Goal: Task Accomplishment & Management: Manage account settings

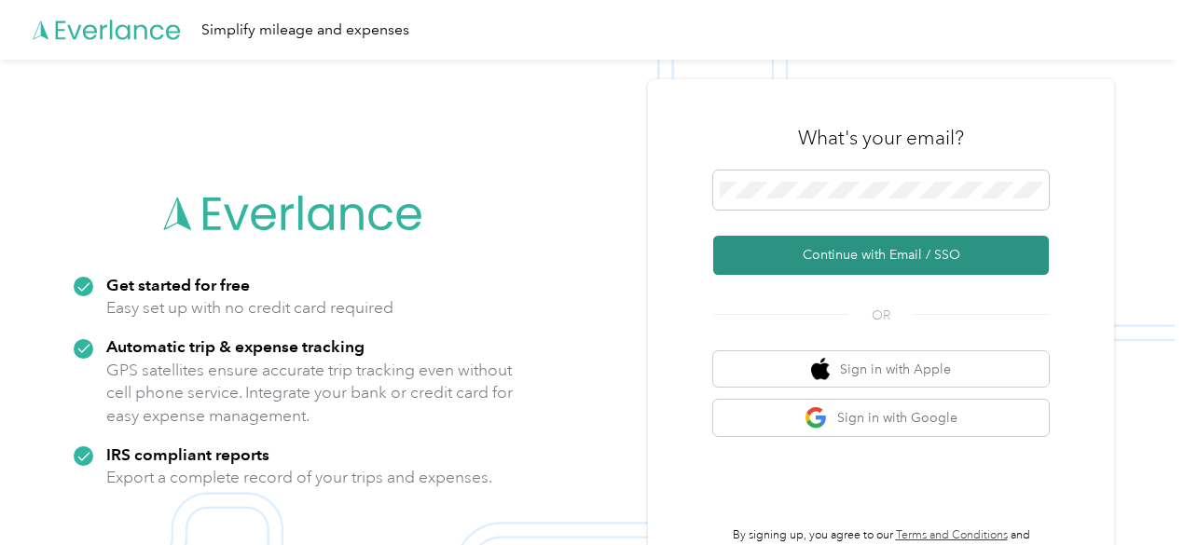
click at [875, 261] on button "Continue with Email / SSO" at bounding box center [881, 255] width 336 height 39
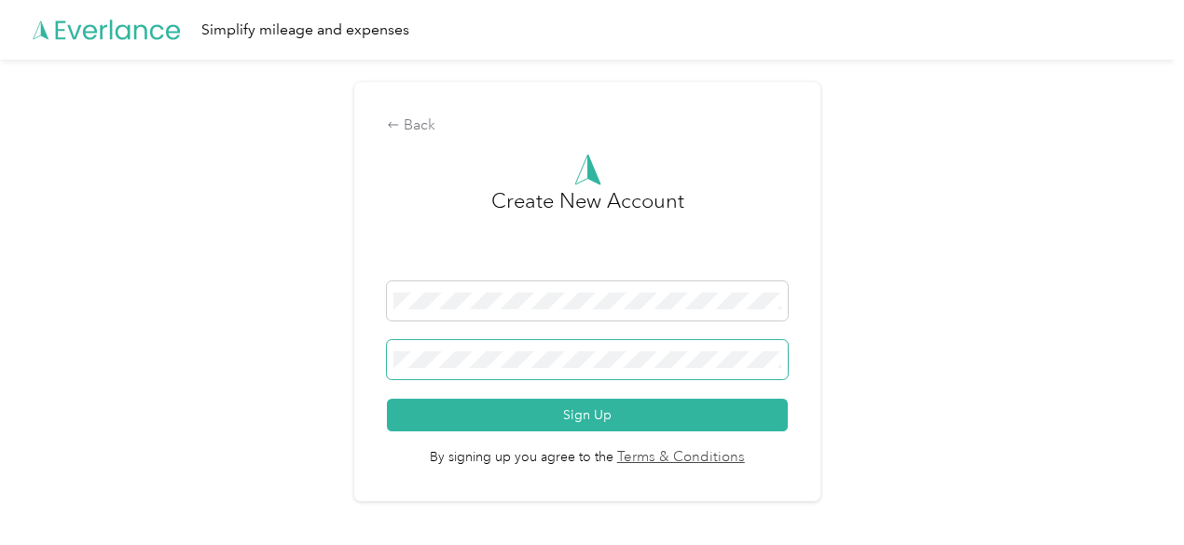
click at [387, 399] on button "Sign Up" at bounding box center [587, 415] width 401 height 33
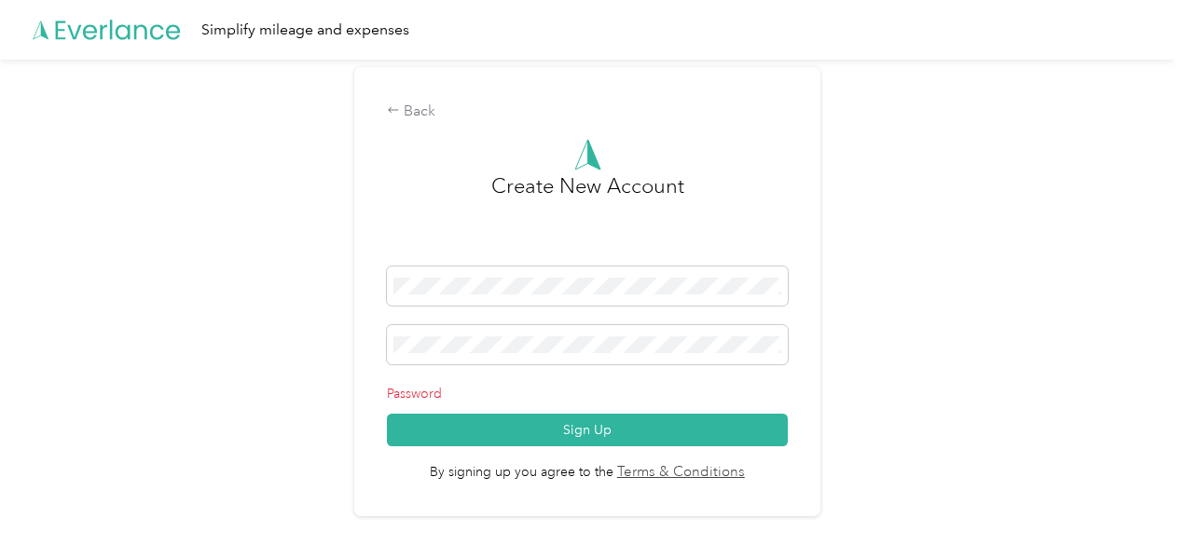
click at [959, 325] on div "Back Create New Account Password Sign Up By signing up you agree to the Terms &…" at bounding box center [587, 300] width 1175 height 480
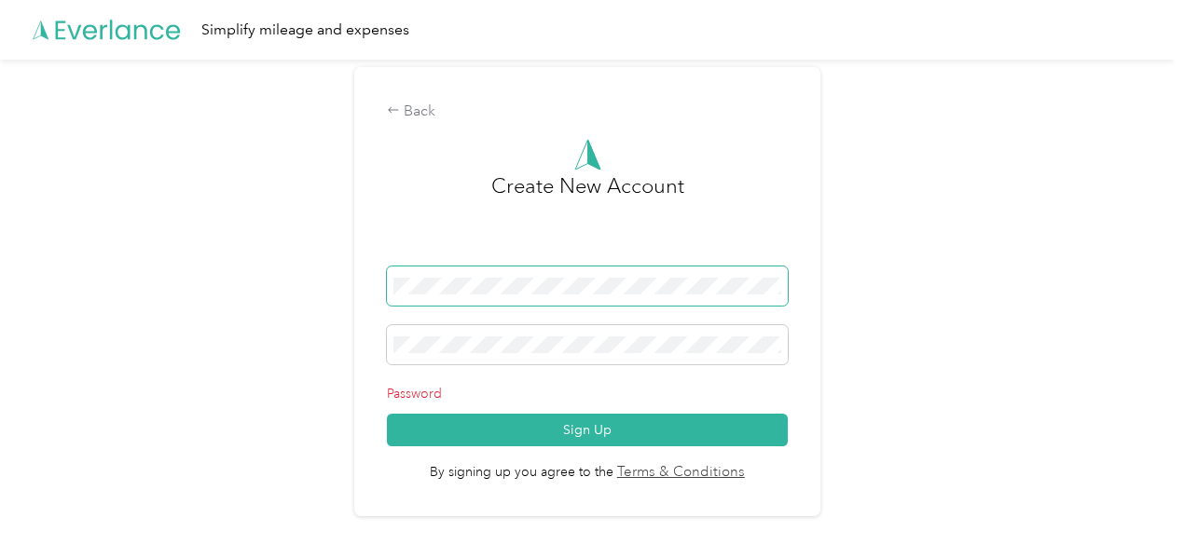
click at [9, 246] on div "Back Create New Account Password Sign Up By signing up you agree to the Terms &…" at bounding box center [587, 300] width 1175 height 480
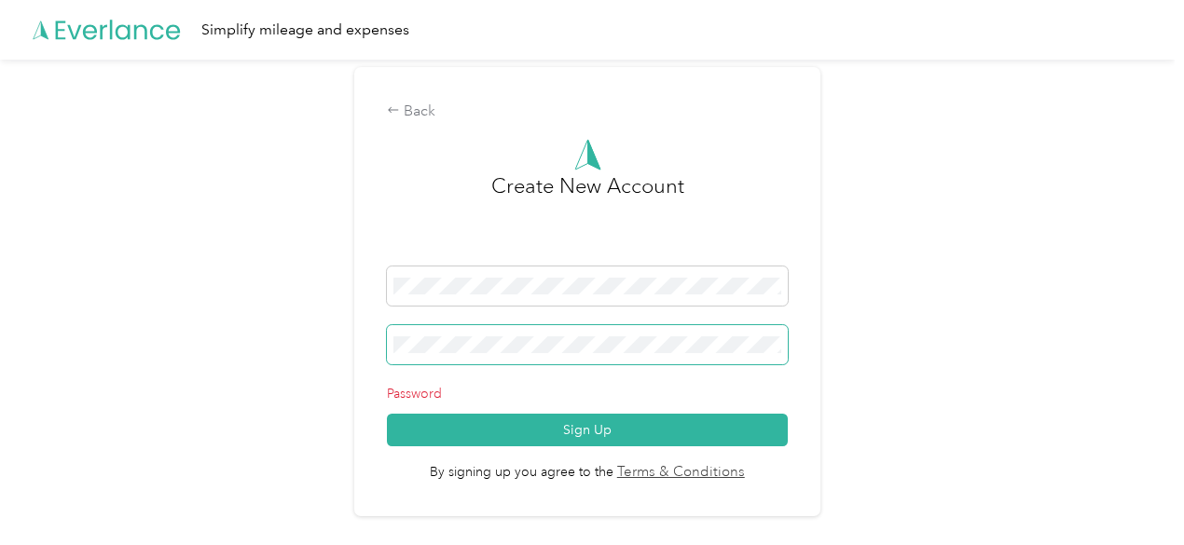
click at [134, 330] on div "Back Create New Account Password Sign Up By signing up you agree to the Terms &…" at bounding box center [587, 300] width 1175 height 480
click at [387, 414] on button "Sign Up" at bounding box center [587, 430] width 401 height 33
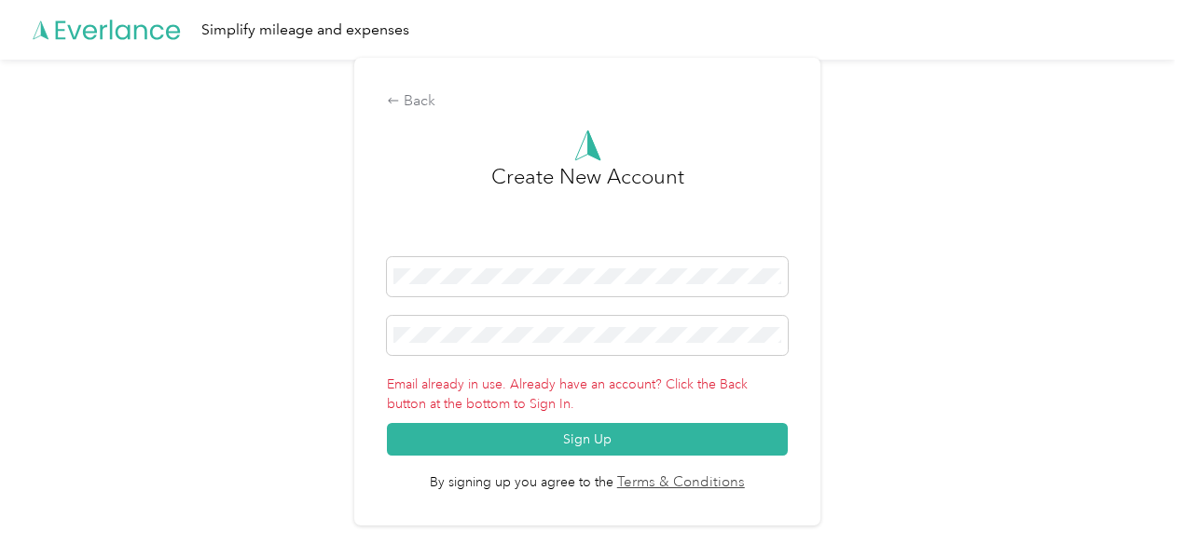
click at [975, 382] on div "Back Create New Account Email already in use. Already have an account? Click th…" at bounding box center [587, 300] width 1175 height 480
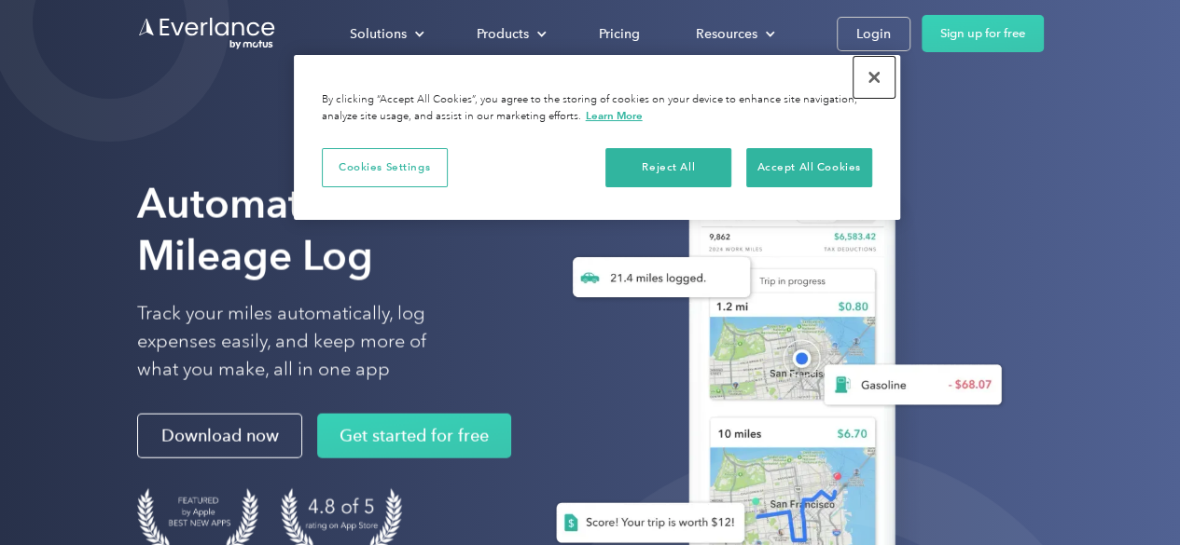
click at [876, 70] on button "Close" at bounding box center [873, 77] width 41 height 41
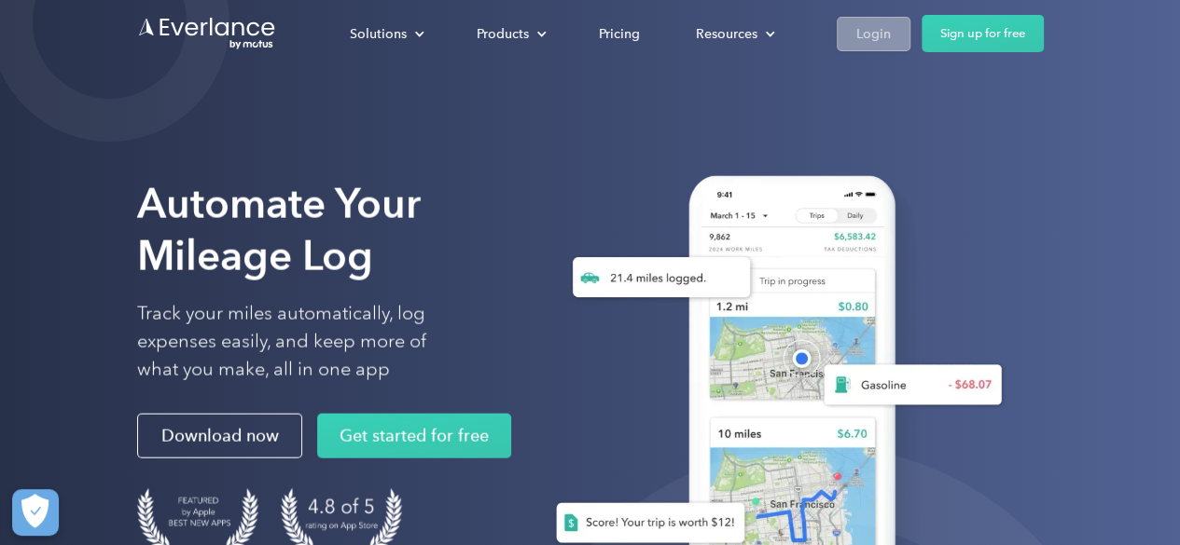
click at [873, 36] on div "Login" at bounding box center [873, 33] width 34 height 23
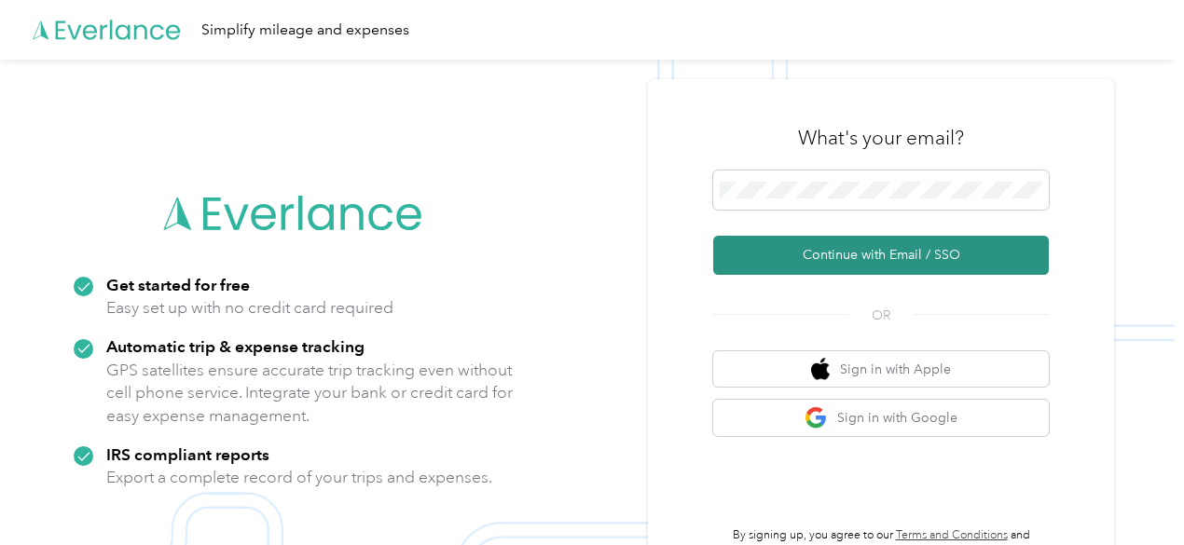
click at [828, 250] on button "Continue with Email / SSO" at bounding box center [881, 255] width 336 height 39
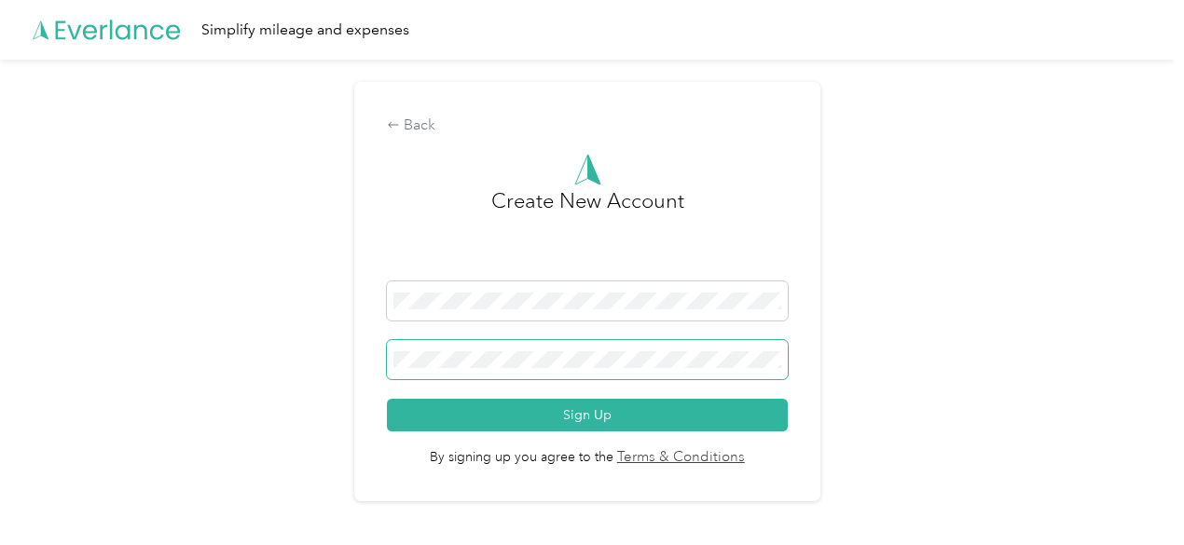
click at [387, 399] on button "Sign Up" at bounding box center [587, 415] width 401 height 33
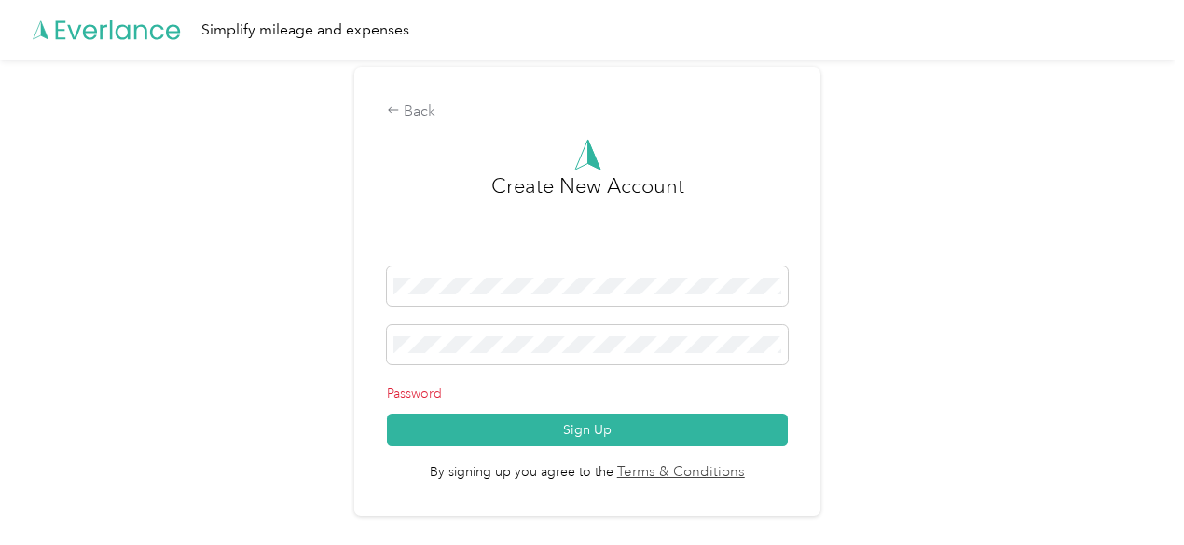
click at [938, 476] on div "Back Create New Account Password Sign Up By signing up you agree to the Terms &…" at bounding box center [587, 300] width 1175 height 480
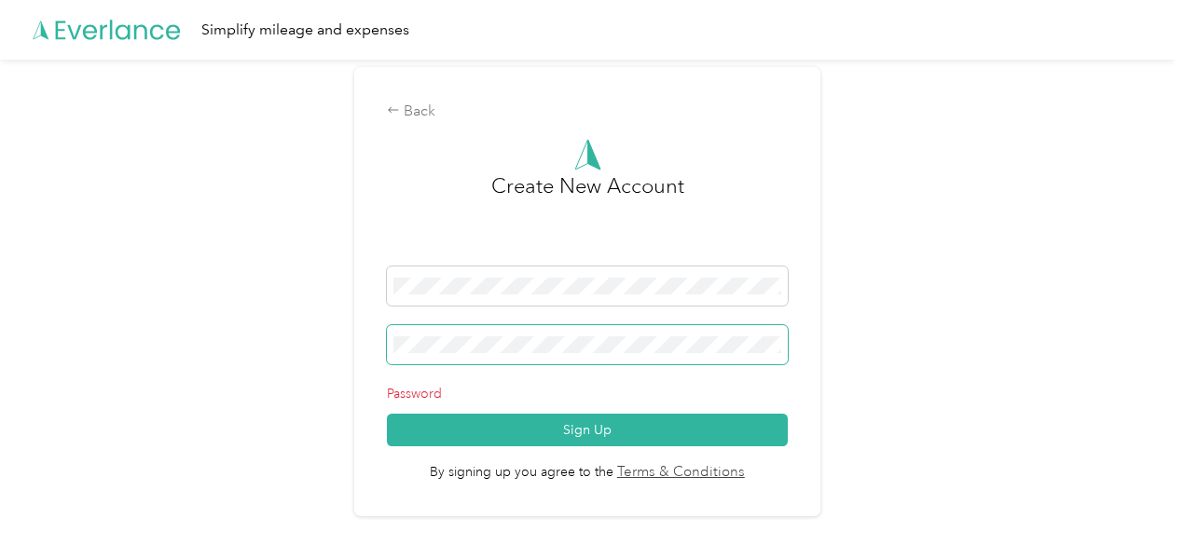
click at [0, 261] on div "Back Create New Account Password Sign Up By signing up you agree to the Terms &…" at bounding box center [587, 300] width 1175 height 480
click at [387, 414] on button "Sign Up" at bounding box center [587, 430] width 401 height 33
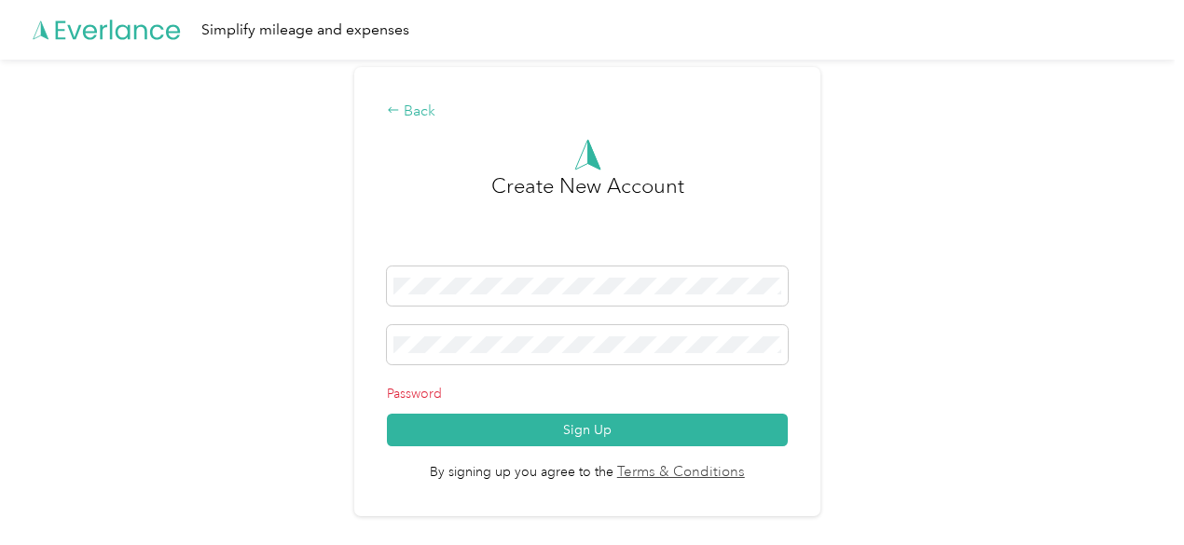
click at [420, 113] on div "Back" at bounding box center [587, 112] width 401 height 22
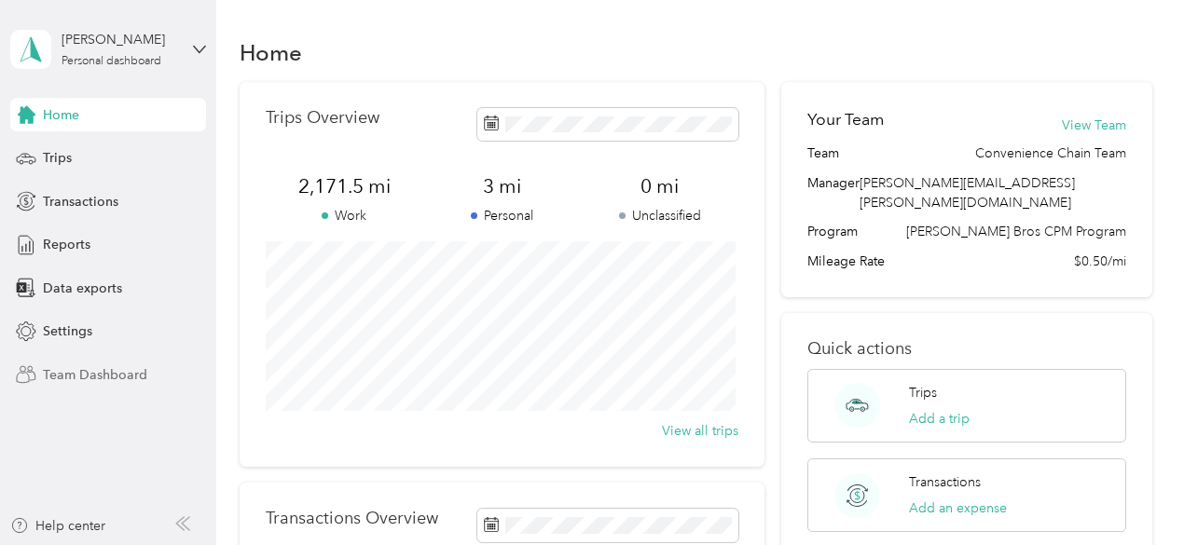
click at [104, 372] on span "Team Dashboard" at bounding box center [95, 376] width 104 height 20
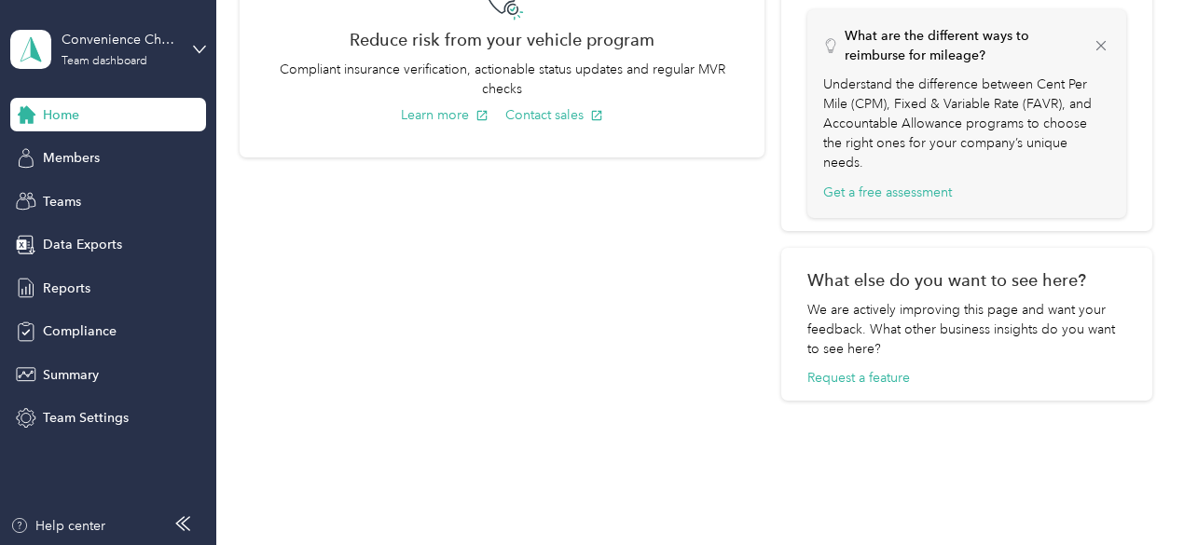
scroll to position [1017, 0]
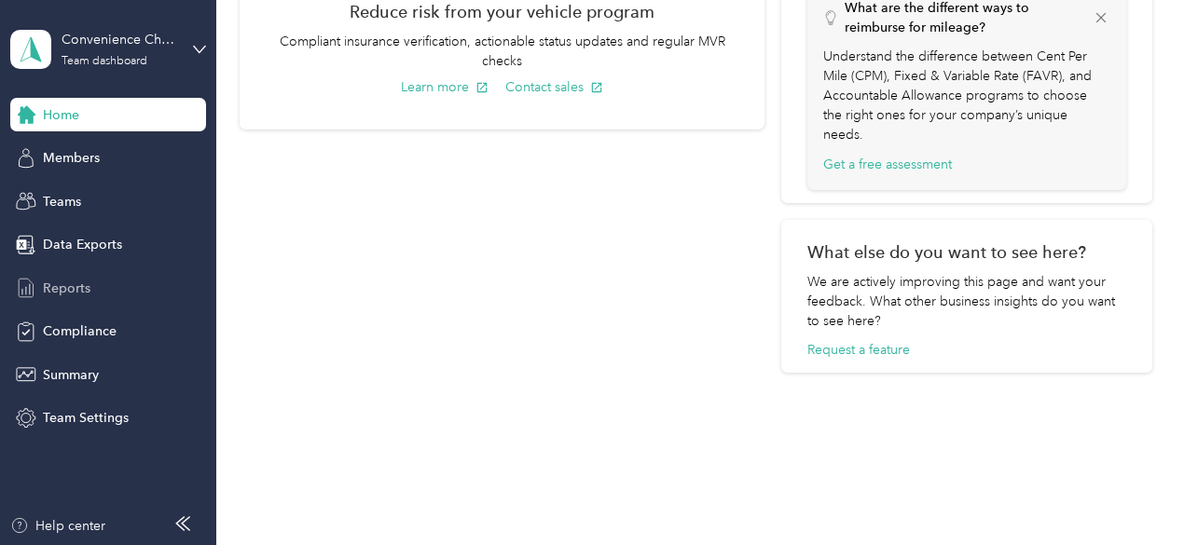
click at [79, 292] on span "Reports" at bounding box center [67, 289] width 48 height 20
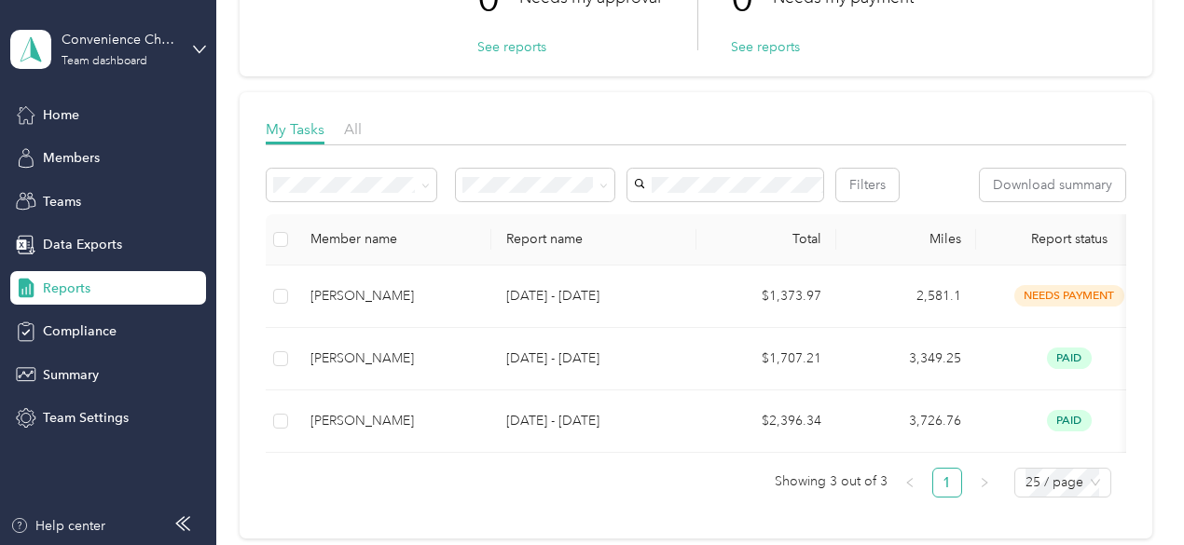
scroll to position [186, 0]
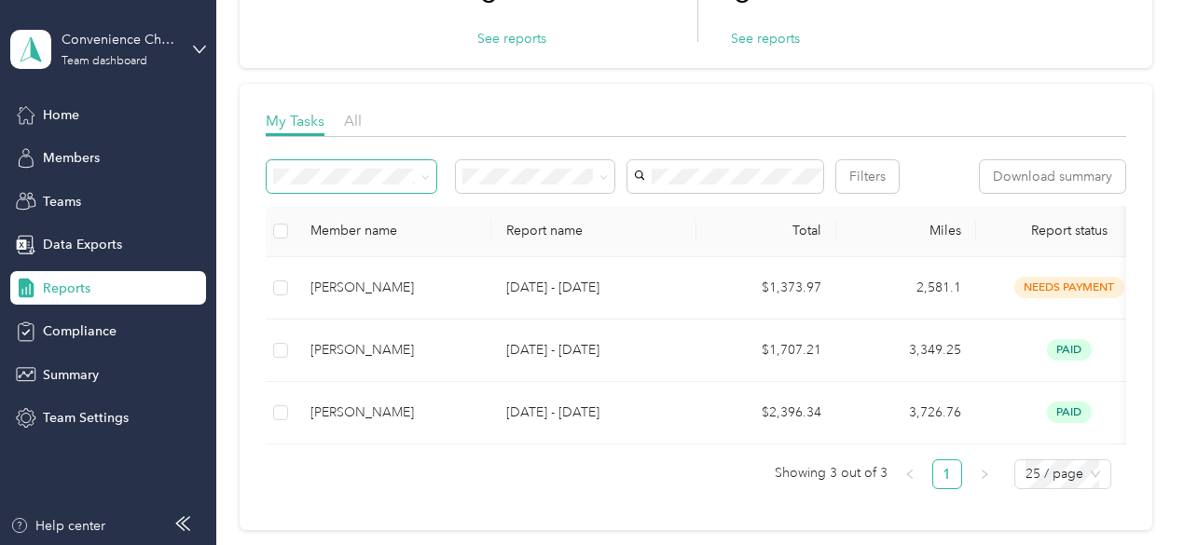
click at [426, 173] on icon at bounding box center [425, 177] width 8 height 8
click at [578, 193] on div "Filters Download summary" at bounding box center [696, 176] width 861 height 33
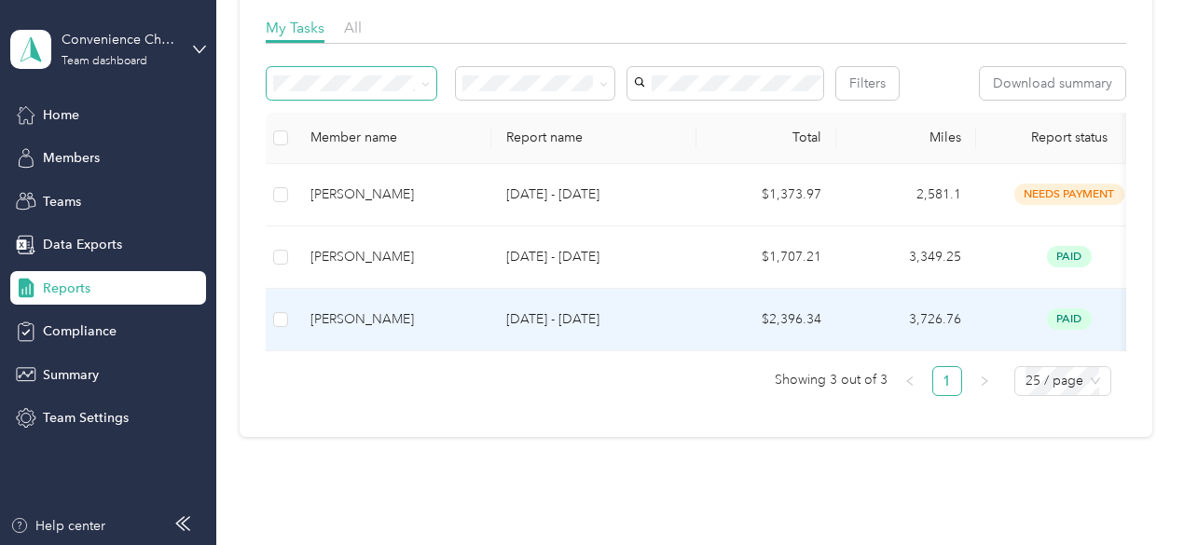
scroll to position [0, 0]
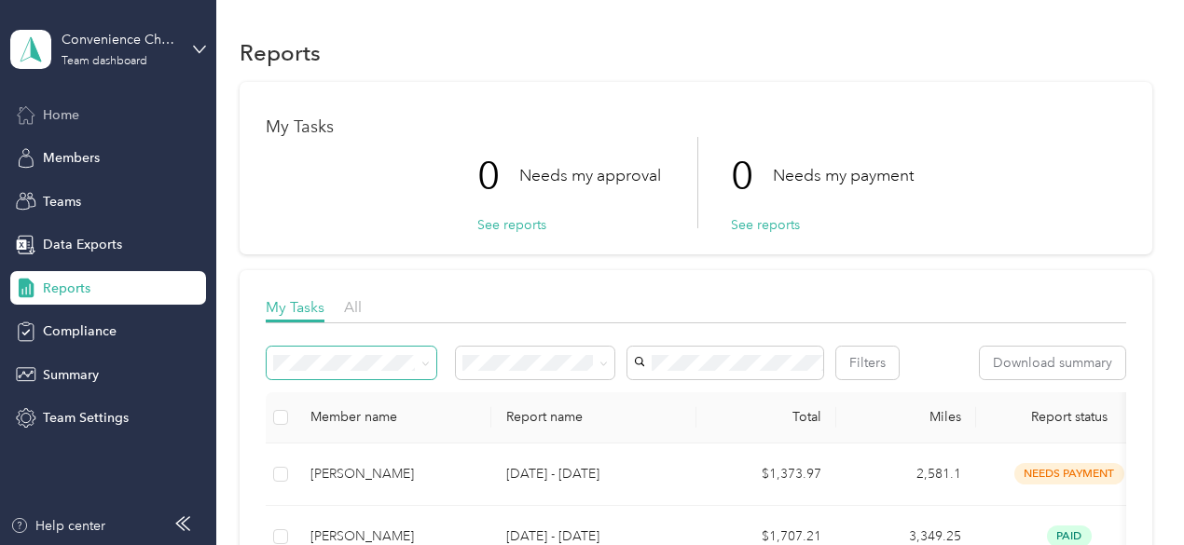
click at [56, 116] on span "Home" at bounding box center [61, 115] width 36 height 20
